Goal: Transaction & Acquisition: Book appointment/travel/reservation

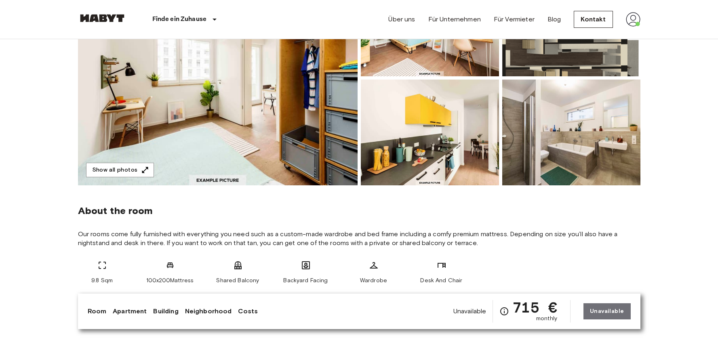
scroll to position [74, 0]
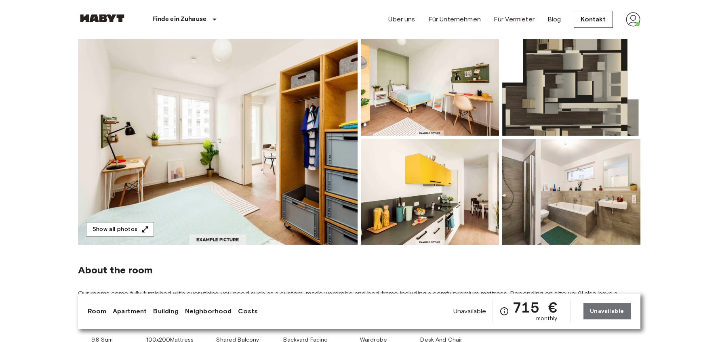
click at [267, 146] on img at bounding box center [218, 137] width 280 height 215
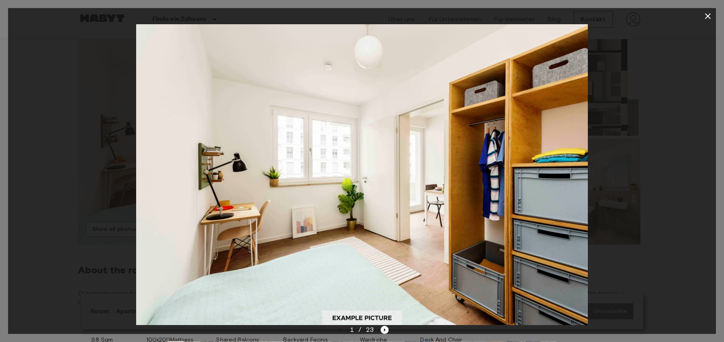
click at [705, 15] on icon "button" at bounding box center [708, 16] width 10 height 10
